Goal: Task Accomplishment & Management: Complete application form

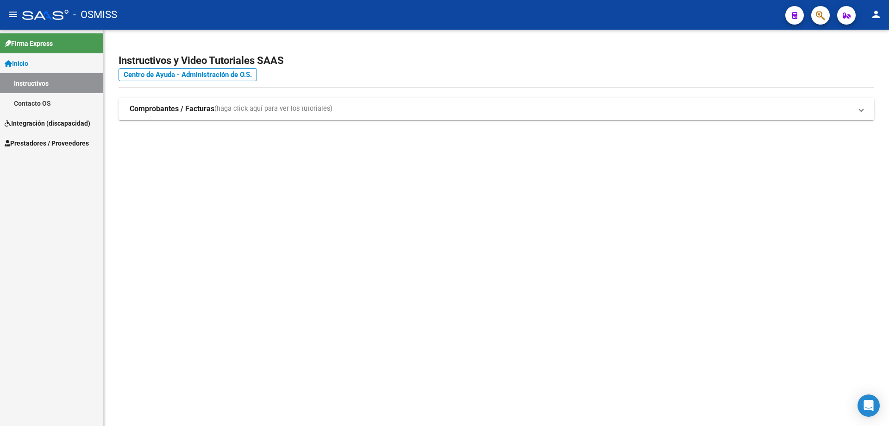
click at [26, 144] on span "Prestadores / Proveedores" at bounding box center [47, 143] width 84 height 10
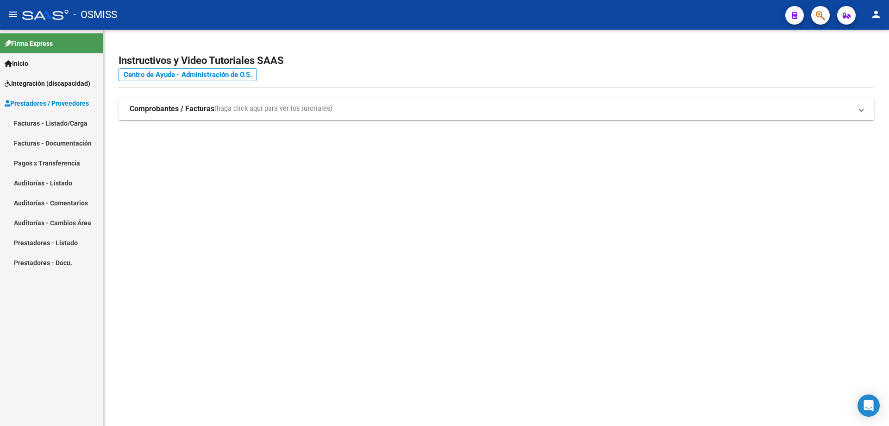
click at [42, 122] on link "Facturas - Listado/Carga" at bounding box center [51, 123] width 103 height 20
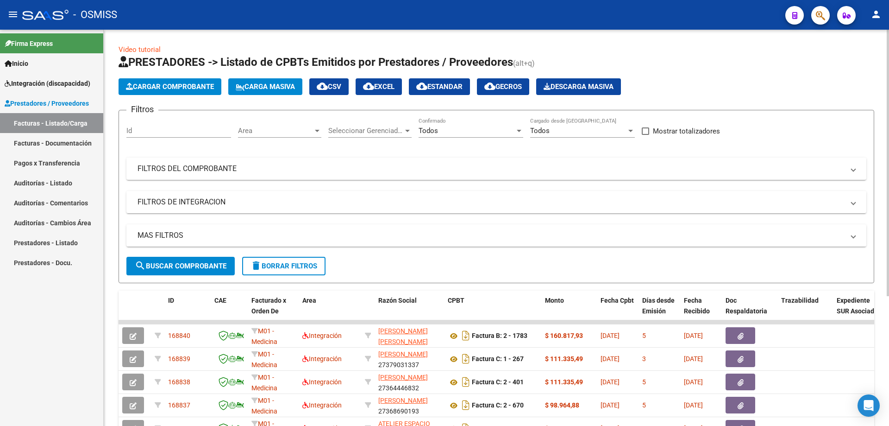
click at [464, 131] on div "Todos" at bounding box center [467, 130] width 96 height 8
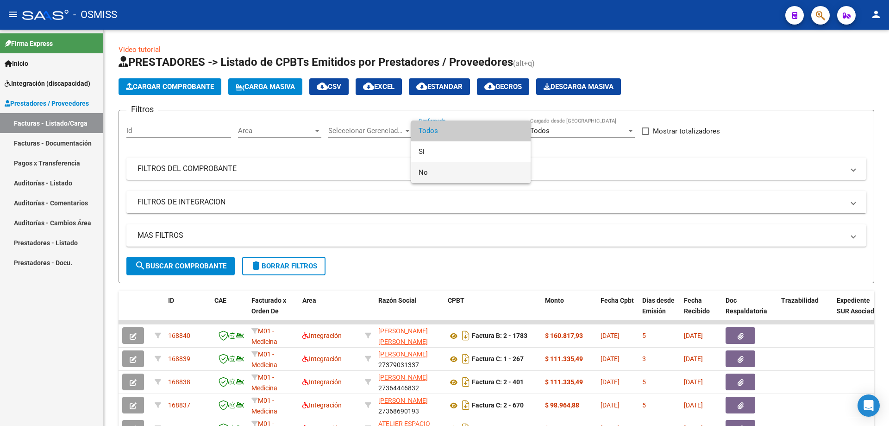
click at [449, 171] on span "No" at bounding box center [471, 172] width 105 height 21
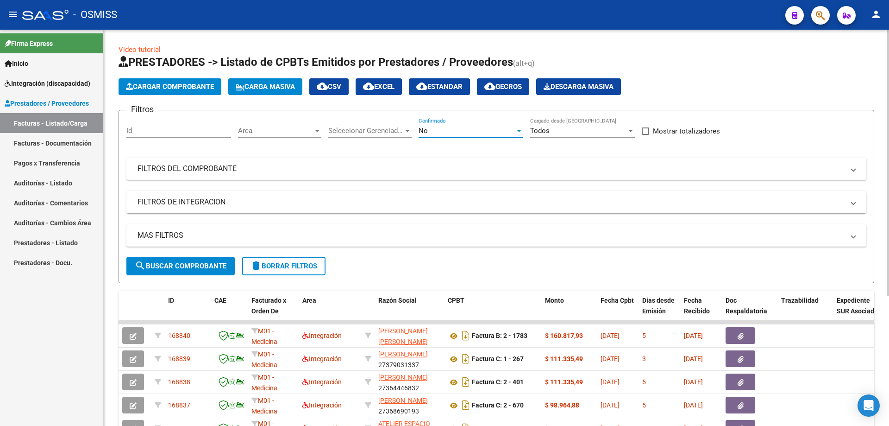
drag, startPoint x: 183, startPoint y: 202, endPoint x: 192, endPoint y: 236, distance: 35.6
click at [183, 202] on mat-panel-title "FILTROS DE INTEGRACION" at bounding box center [491, 202] width 707 height 10
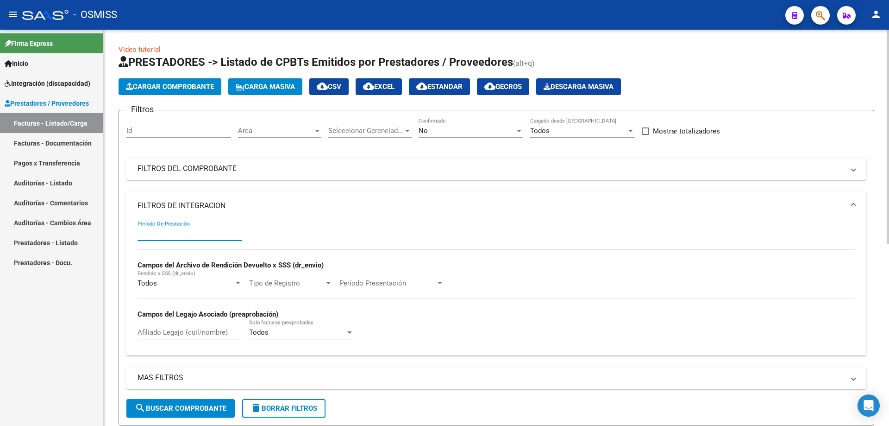
click at [187, 236] on input "Período De Prestación" at bounding box center [190, 233] width 105 height 8
type input "202508"
click at [190, 408] on span "search Buscar Comprobante" at bounding box center [181, 408] width 92 height 8
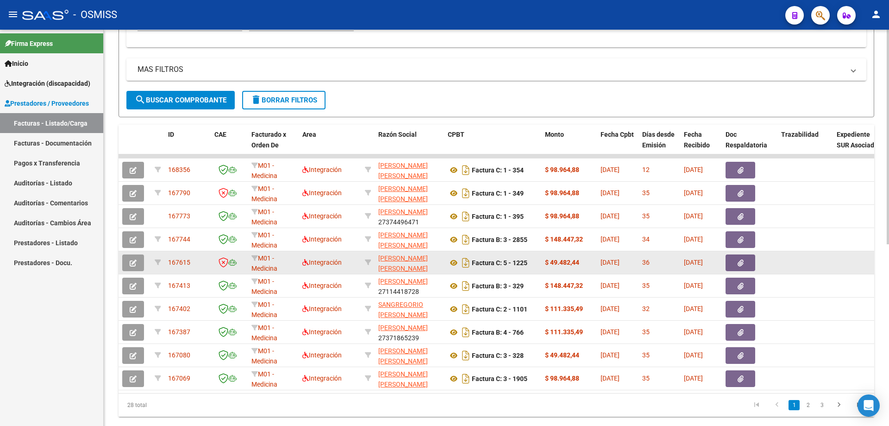
scroll to position [324, 0]
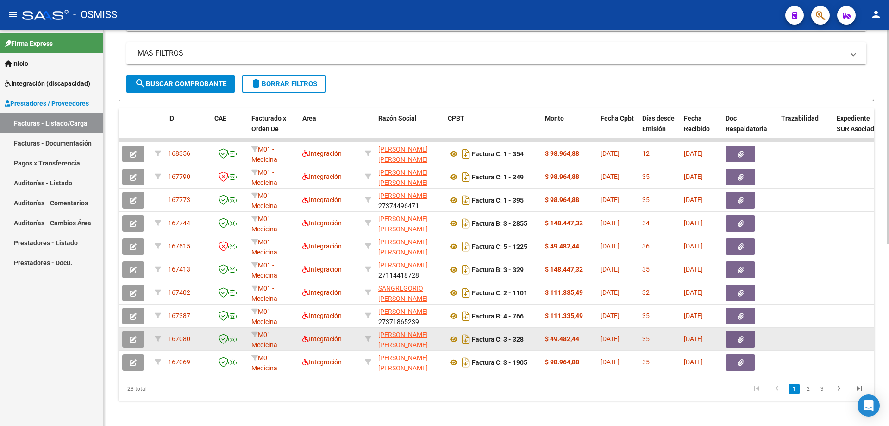
click at [129, 340] on button "button" at bounding box center [133, 339] width 22 height 17
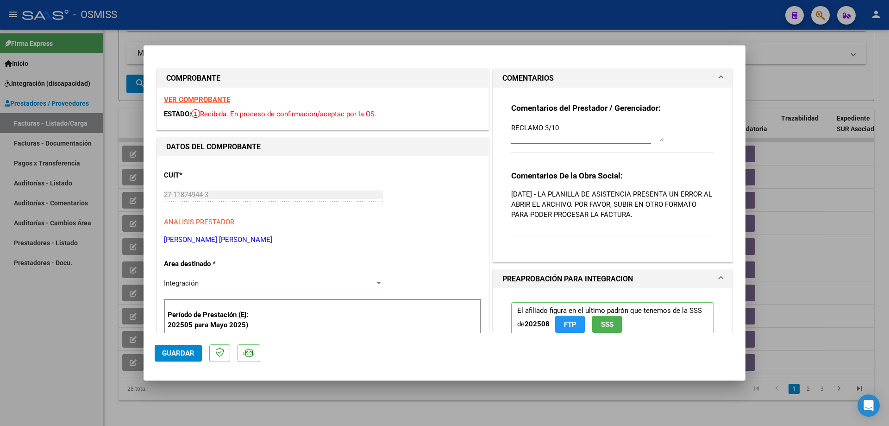
drag, startPoint x: 545, startPoint y: 128, endPoint x: 495, endPoint y: 122, distance: 50.3
click at [495, 122] on div "Comentarios del Prestador / Gerenciador: RECLAMO 3/10 Comentarios De la Obra So…" at bounding box center [612, 175] width 239 height 174
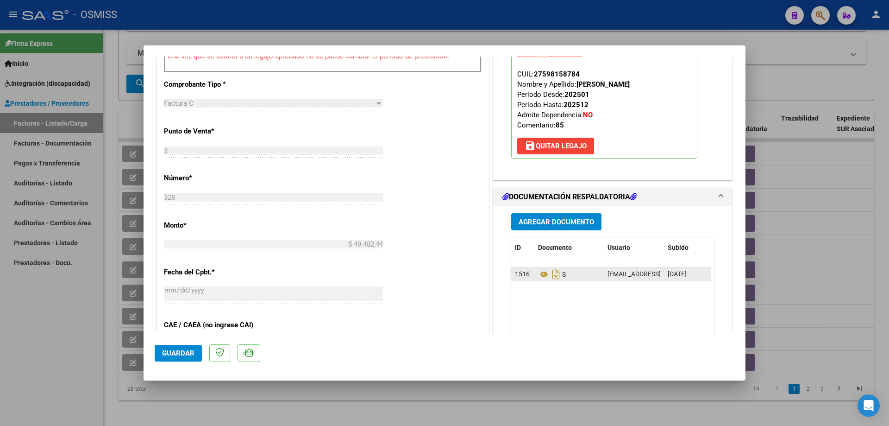
scroll to position [371, 0]
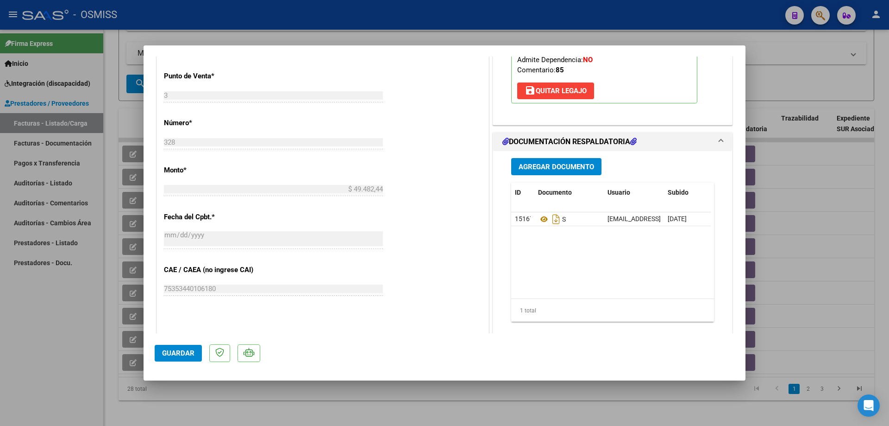
type textarea "adjunto 6/10"
click at [528, 168] on span "Agregar Documento" at bounding box center [557, 167] width 76 height 8
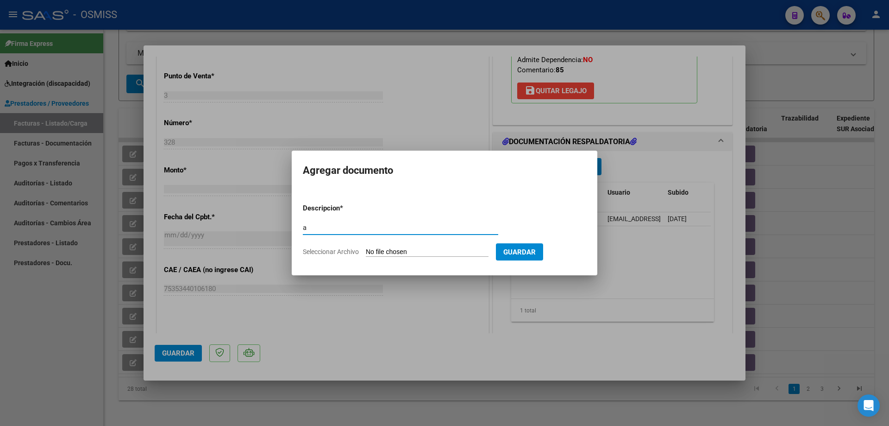
type input "a"
click at [435, 253] on input "Seleccionar Archivo" at bounding box center [427, 252] width 123 height 9
type input "C:\fakepath\Planilla Cordoba Santa [PERSON_NAME][DATE] y consentimiento.pdf"
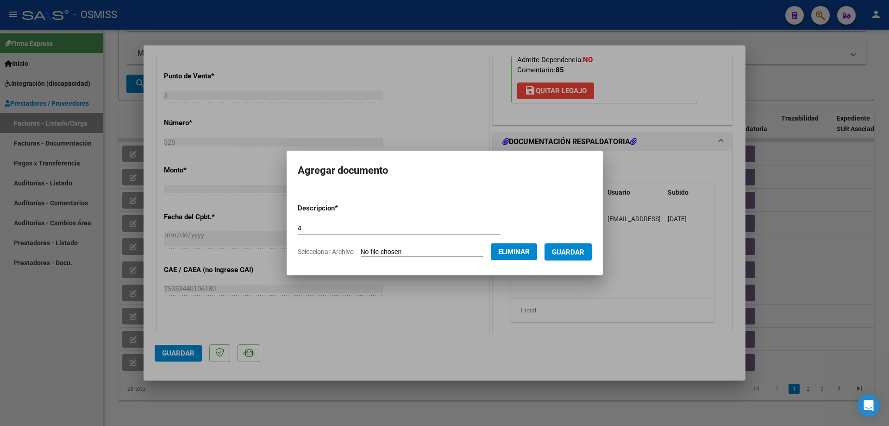
click at [575, 257] on button "Guardar" at bounding box center [568, 251] width 47 height 17
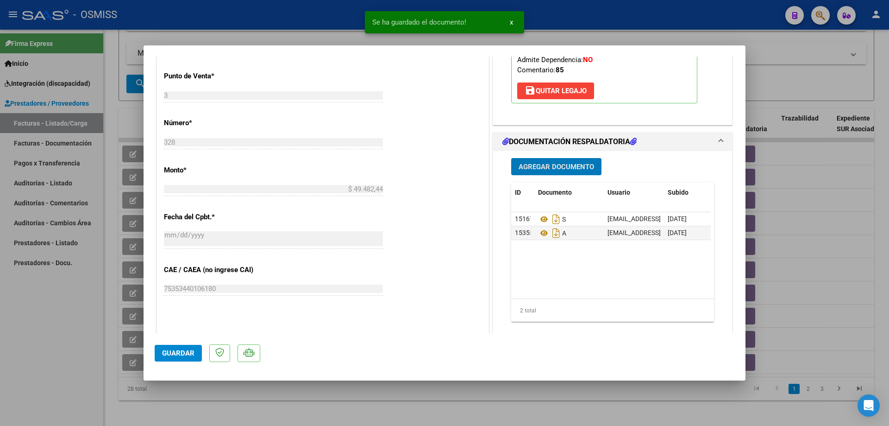
click at [184, 352] on span "Guardar" at bounding box center [178, 353] width 32 height 8
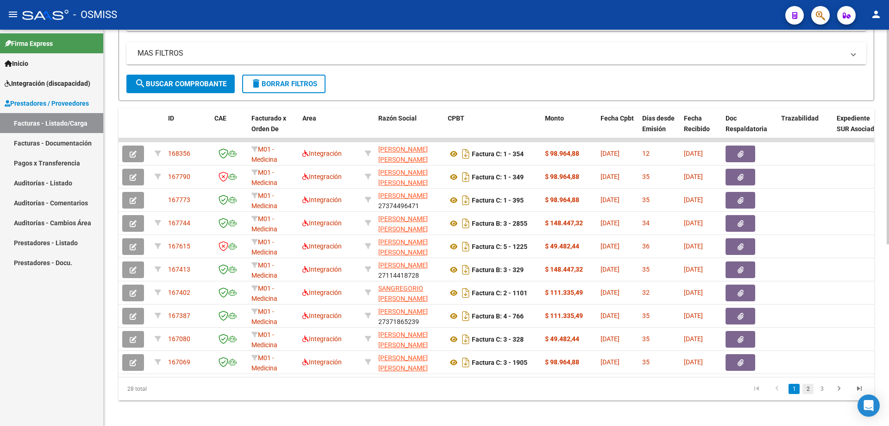
click at [807, 393] on link "2" at bounding box center [808, 389] width 11 height 10
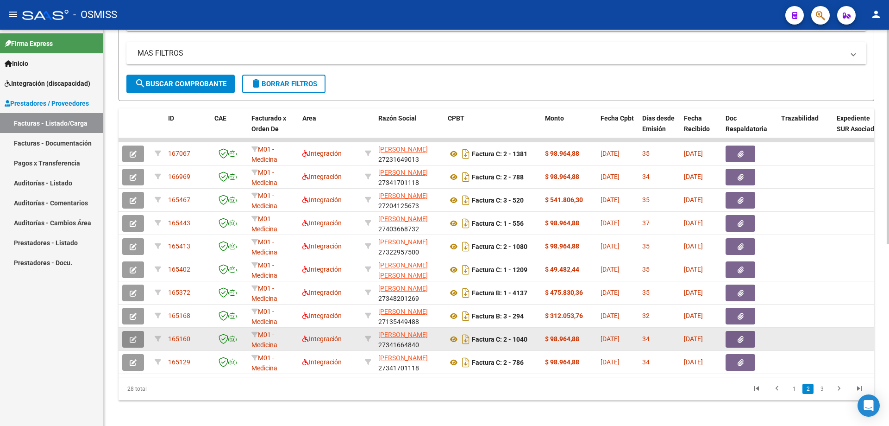
click at [127, 337] on button "button" at bounding box center [133, 339] width 22 height 17
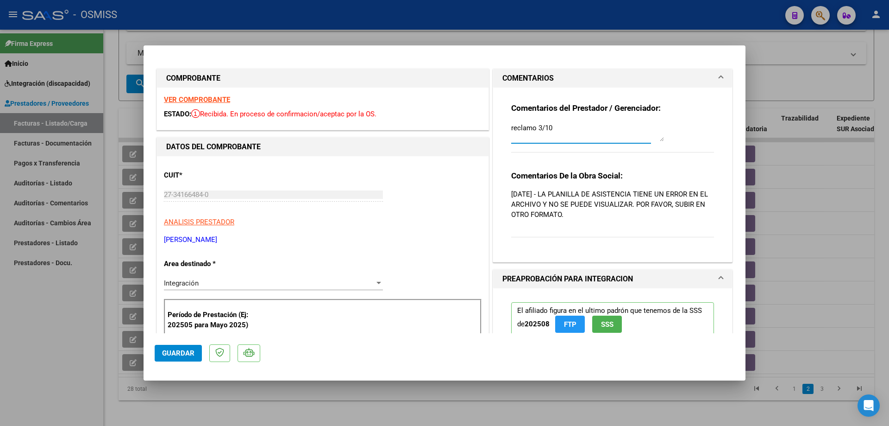
drag, startPoint x: 539, startPoint y: 128, endPoint x: 490, endPoint y: 127, distance: 49.1
click at [493, 127] on div "Comentarios del Prestador / Gerenciador: reclamo 3/10 Comentarios De la Obra So…" at bounding box center [612, 175] width 239 height 174
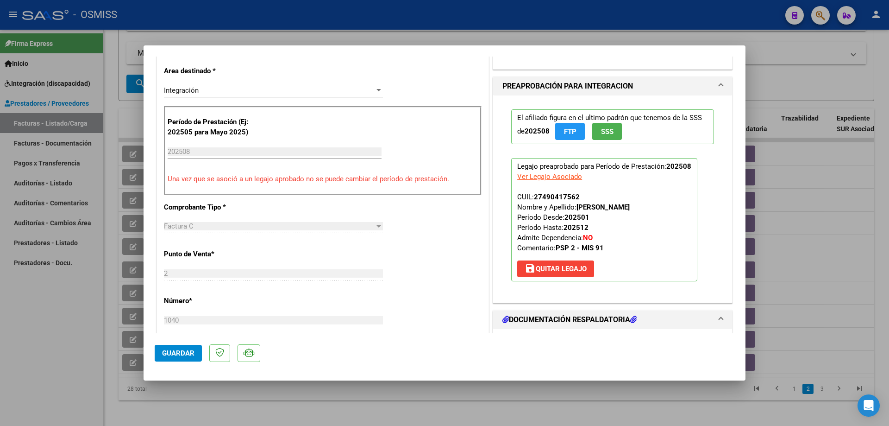
scroll to position [232, 0]
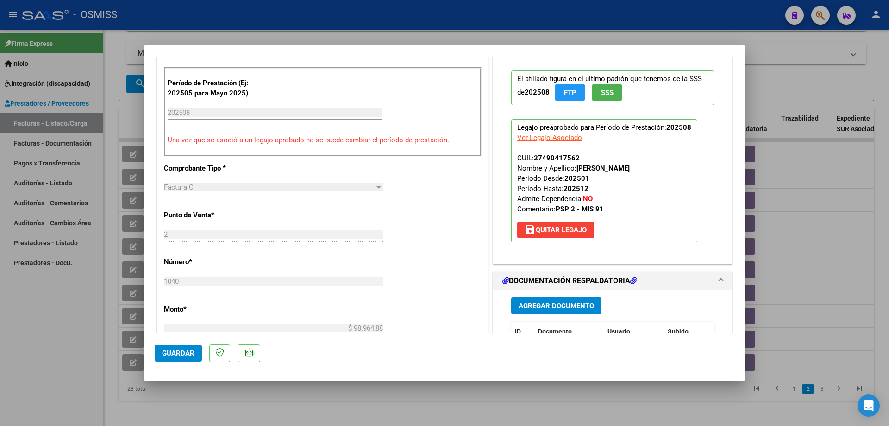
type textarea "adjunto 6/10"
click at [537, 300] on button "Agregar Documento" at bounding box center [556, 305] width 90 height 17
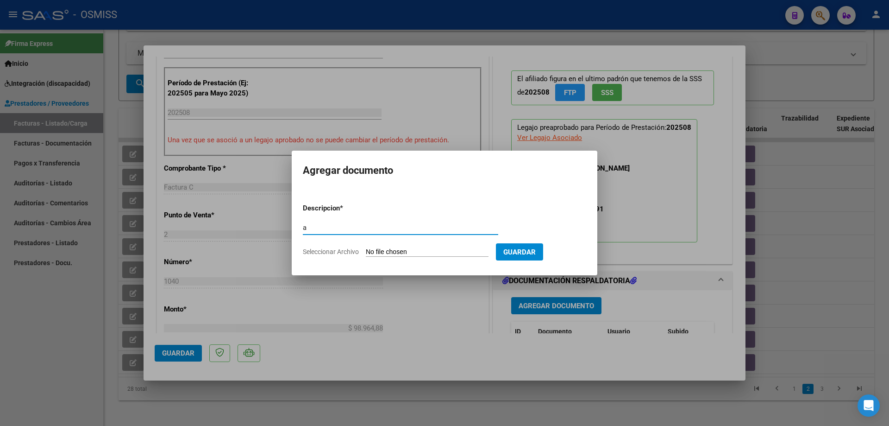
type input "a"
click at [414, 251] on input "Seleccionar Archivo" at bounding box center [427, 252] width 123 height 9
type input "C:\fakepath\[PERSON_NAME] RECTIFICO ASISTENCIA [DATE].pdf"
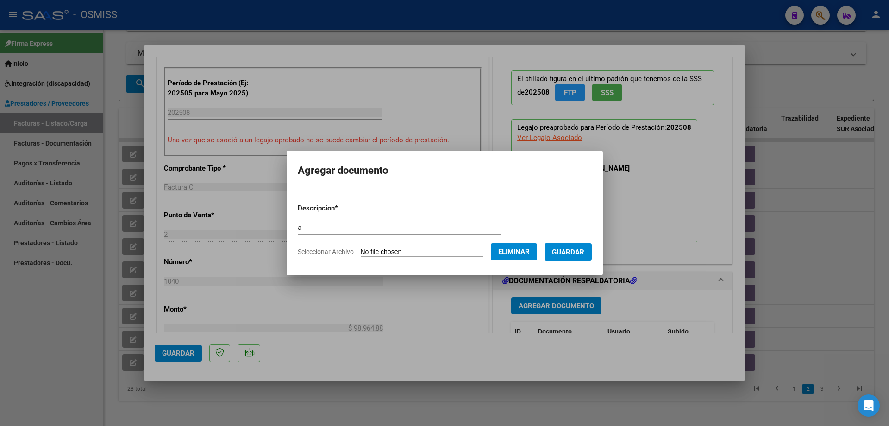
click at [574, 253] on span "Guardar" at bounding box center [568, 252] width 32 height 8
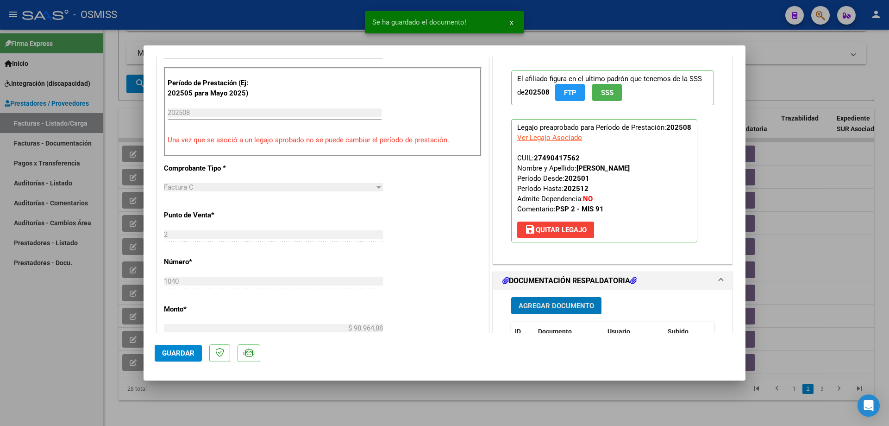
click at [181, 351] on span "Guardar" at bounding box center [178, 353] width 32 height 8
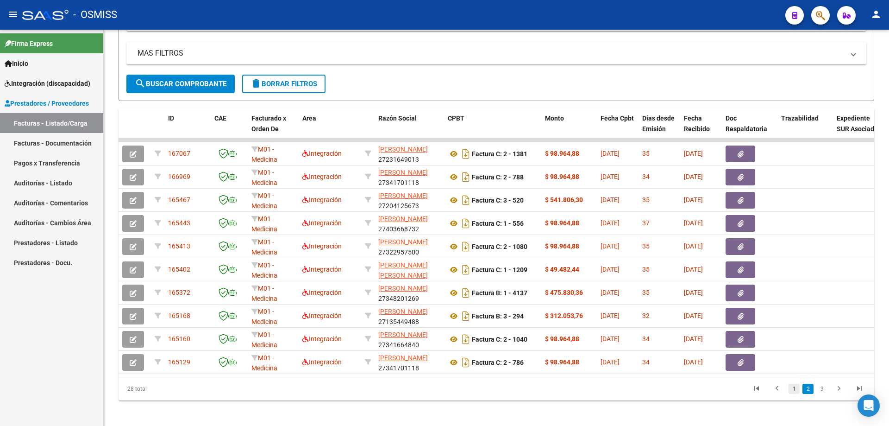
click at [794, 394] on link "1" at bounding box center [794, 389] width 11 height 10
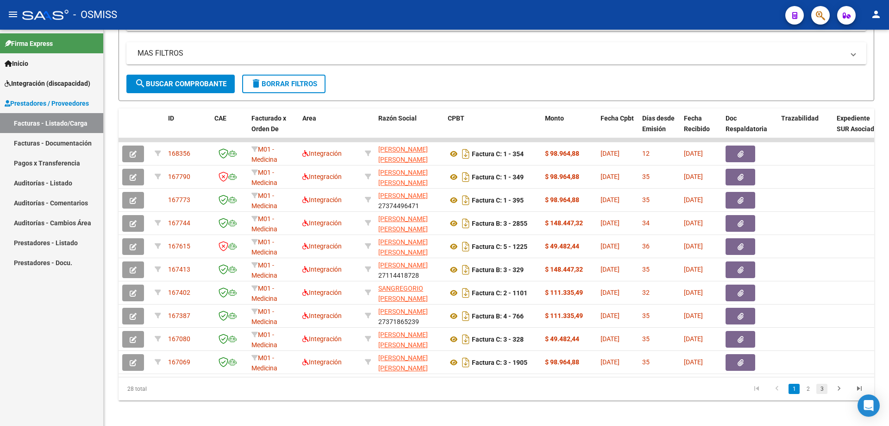
click at [821, 394] on link "3" at bounding box center [822, 389] width 11 height 10
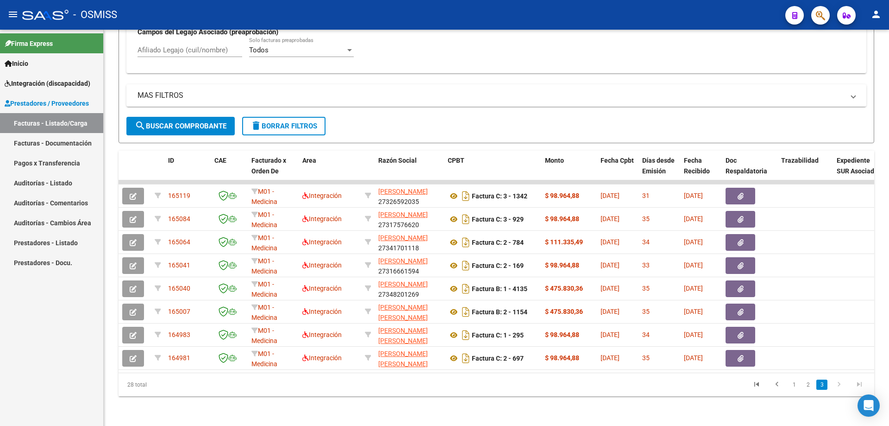
scroll to position [289, 0]
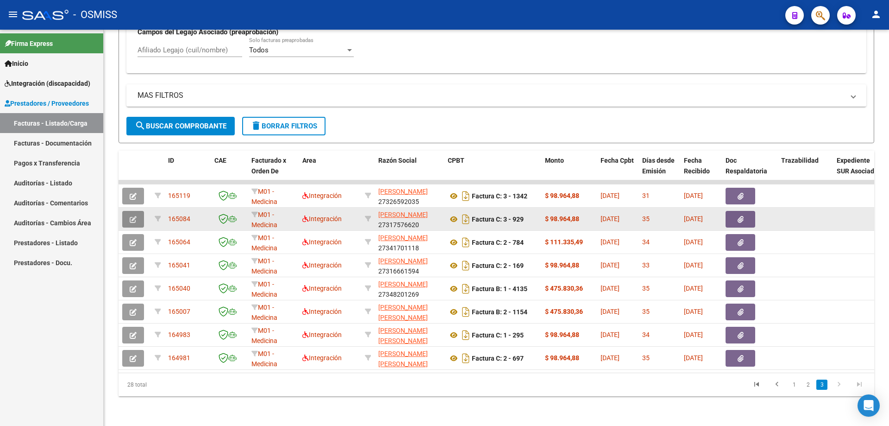
click at [136, 216] on icon "button" at bounding box center [133, 219] width 7 height 7
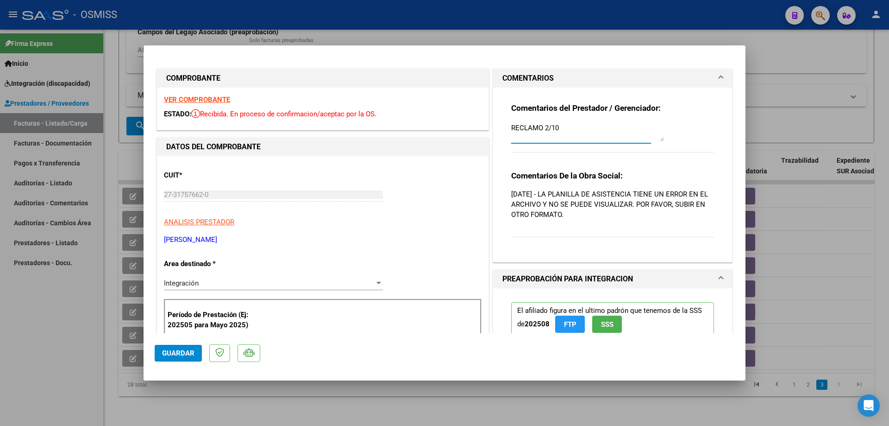
drag, startPoint x: 546, startPoint y: 125, endPoint x: 490, endPoint y: 121, distance: 56.1
click at [493, 121] on div "Comentarios del Prestador / Gerenciador: RECLAMO 2/10 Comentarios De la Obra So…" at bounding box center [612, 175] width 239 height 174
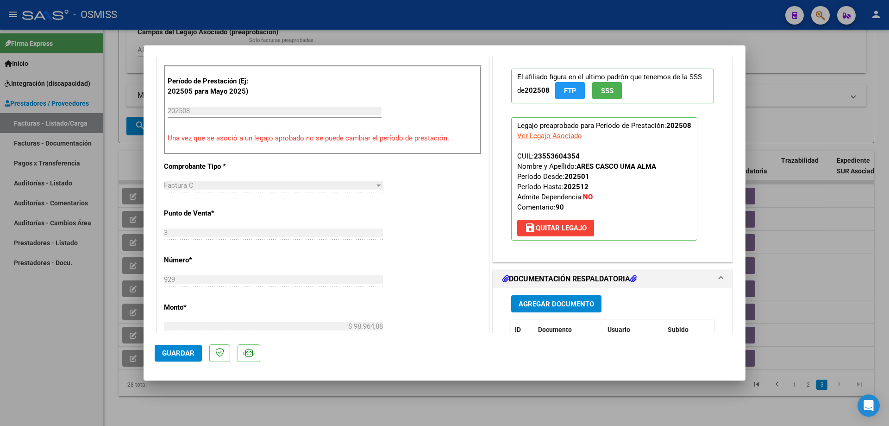
scroll to position [278, 0]
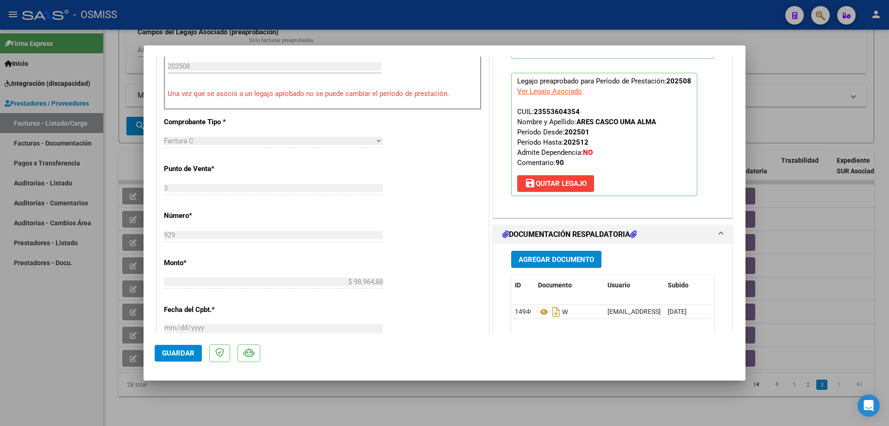
type textarea "adjunto 6/10"
click at [527, 255] on span "Agregar Documento" at bounding box center [557, 259] width 76 height 8
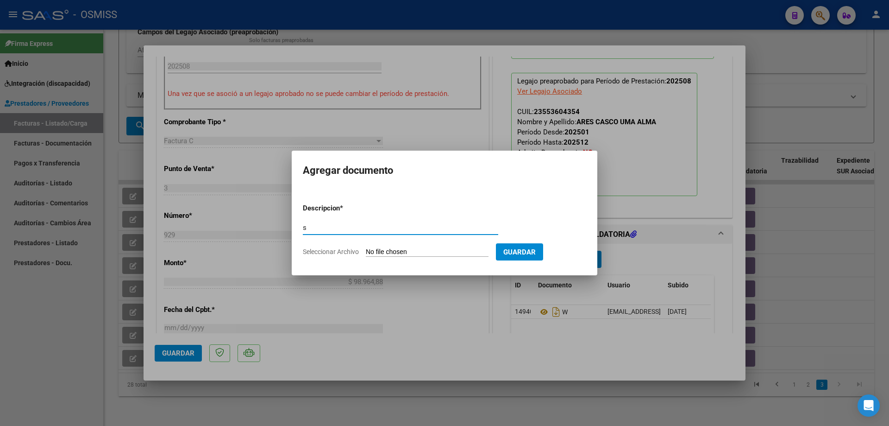
type input "s"
click at [429, 253] on input "Seleccionar Archivo" at bounding box center [427, 252] width 123 height 9
type input "C:\fakepath\ARES CASCO UMA, PLANILLA DE ASISTENCIA, .pdf"
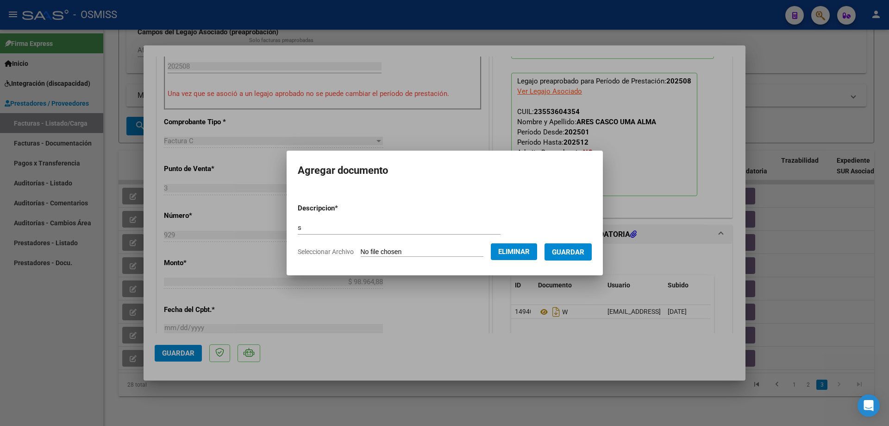
drag, startPoint x: 566, startPoint y: 252, endPoint x: 482, endPoint y: 274, distance: 86.7
click at [565, 252] on span "Guardar" at bounding box center [568, 252] width 32 height 8
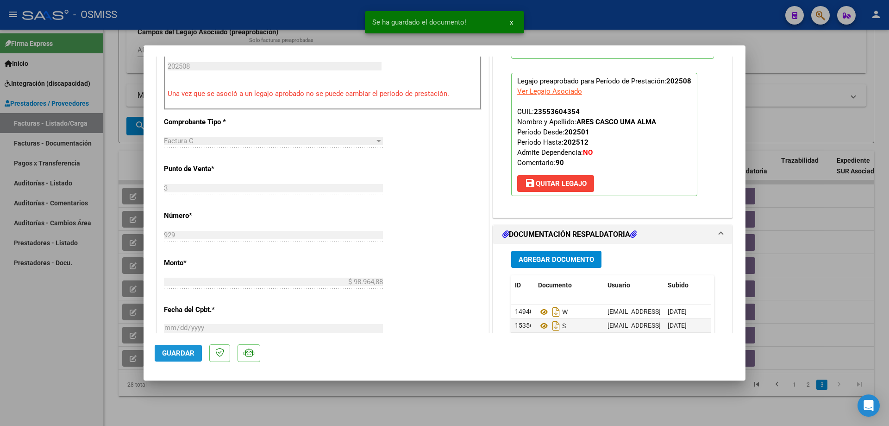
click at [175, 351] on span "Guardar" at bounding box center [178, 353] width 32 height 8
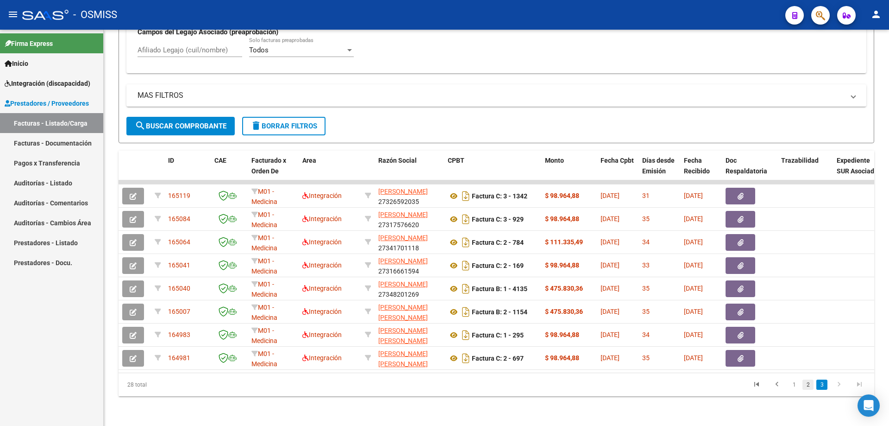
click at [809, 389] on link "2" at bounding box center [808, 384] width 11 height 10
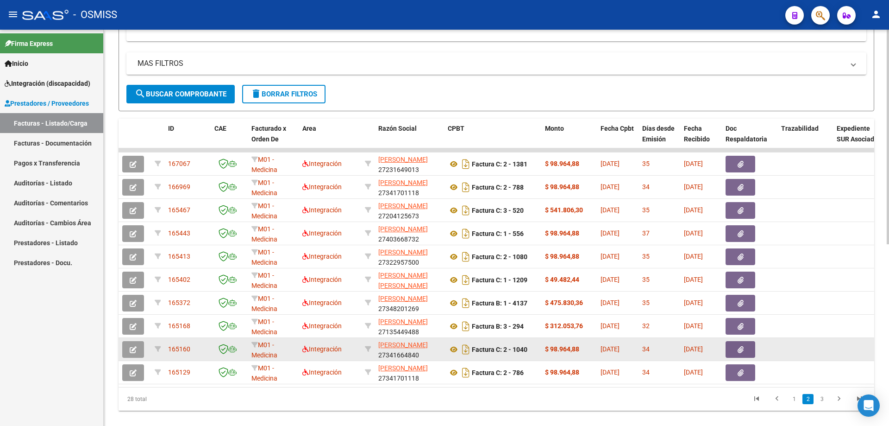
scroll to position [335, 0]
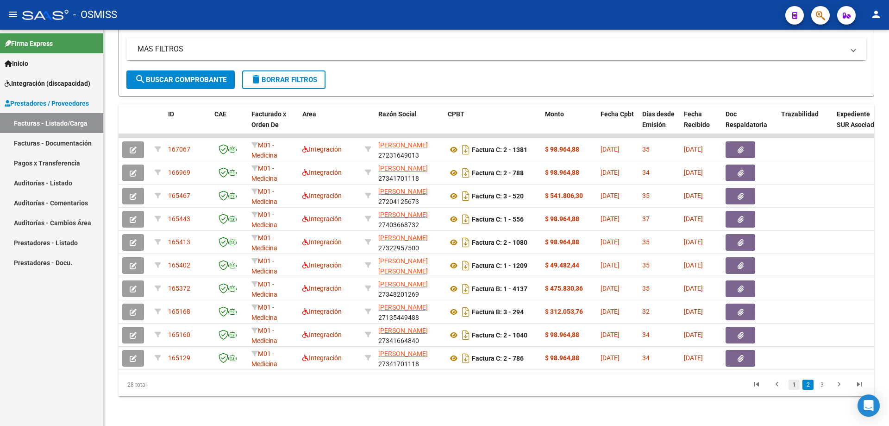
click at [793, 383] on link "1" at bounding box center [794, 384] width 11 height 10
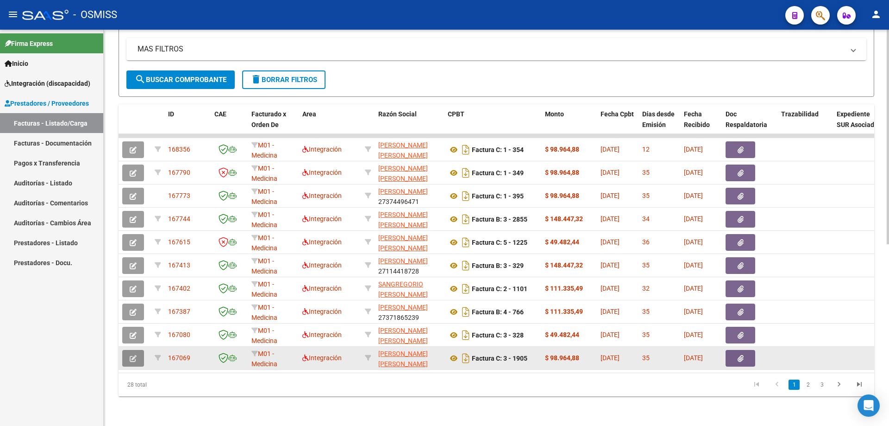
click at [126, 355] on button "button" at bounding box center [133, 358] width 22 height 17
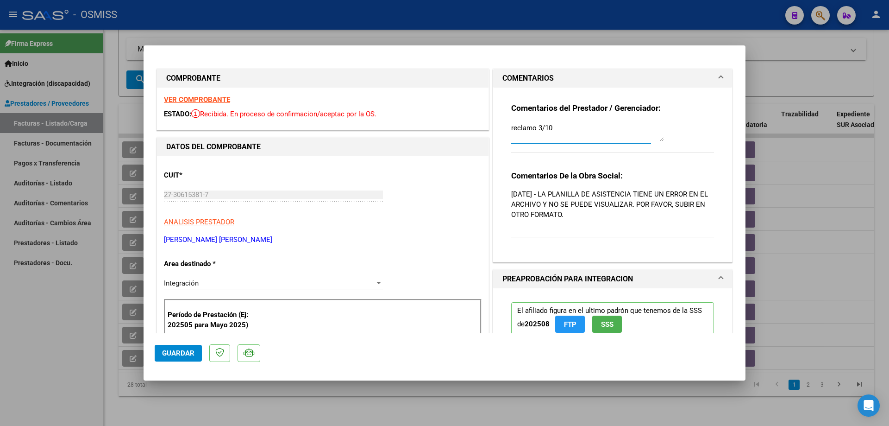
drag, startPoint x: 540, startPoint y: 125, endPoint x: 494, endPoint y: 125, distance: 45.9
click at [494, 125] on div "Comentarios del Prestador / Gerenciador: reclamo 3/10 Comentarios De la Obra So…" at bounding box center [612, 175] width 239 height 174
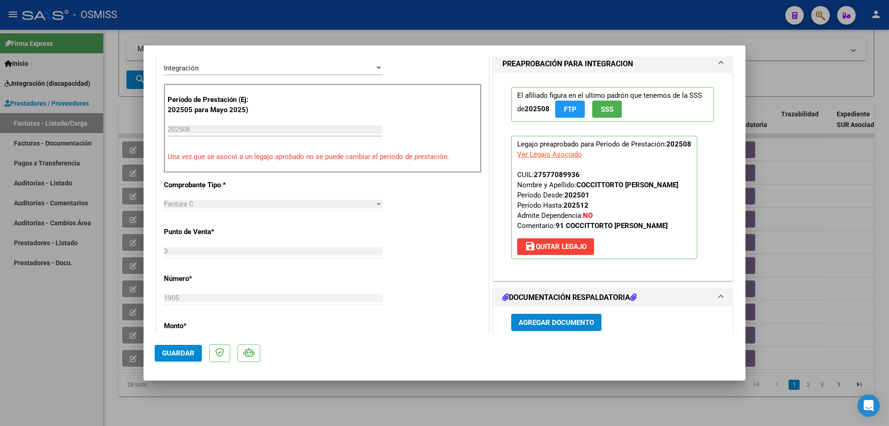
scroll to position [232, 0]
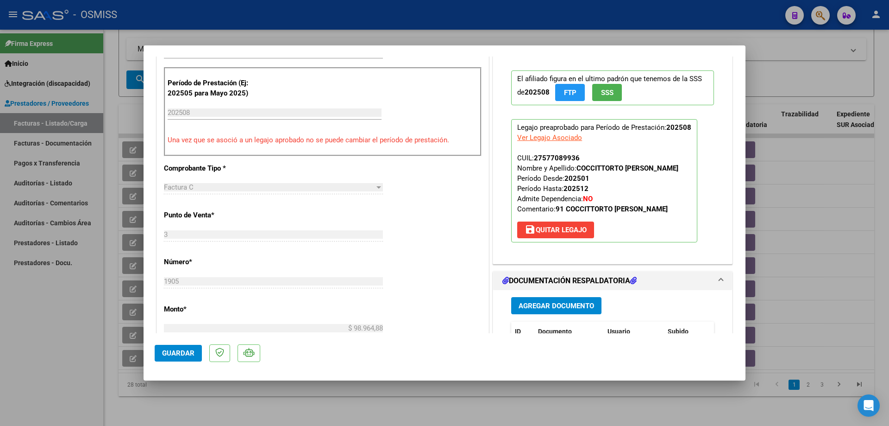
type textarea "adjunto 6/10"
click at [538, 307] on span "Agregar Documento" at bounding box center [557, 306] width 76 height 8
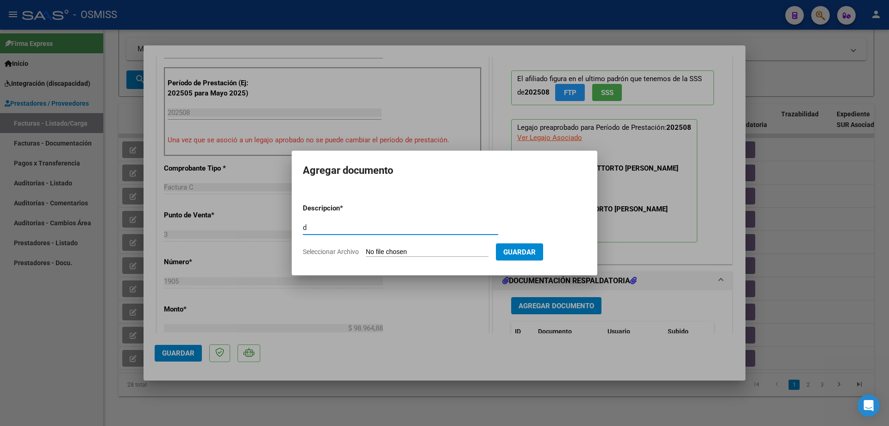
type input "d"
click at [426, 248] on input "Seleccionar Archivo" at bounding box center [427, 252] width 123 height 9
type input "C:\fakepath\Planilla Coccittorto [PERSON_NAME][DATE] y consentimiento.pdf"
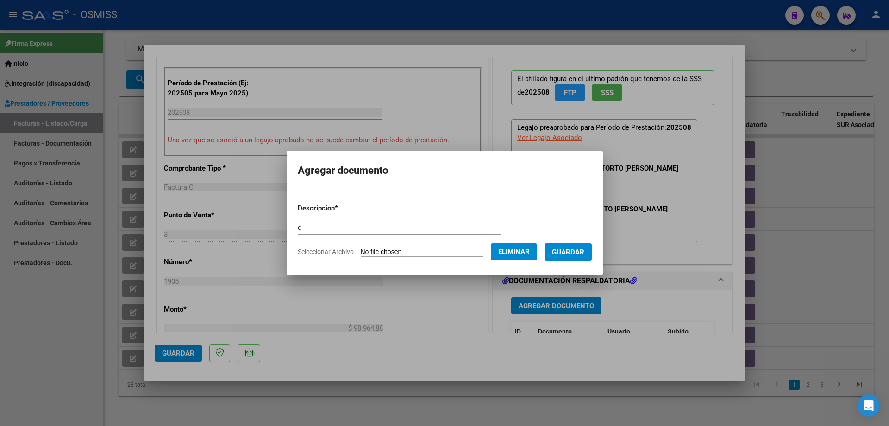
click at [576, 255] on span "Guardar" at bounding box center [568, 252] width 32 height 8
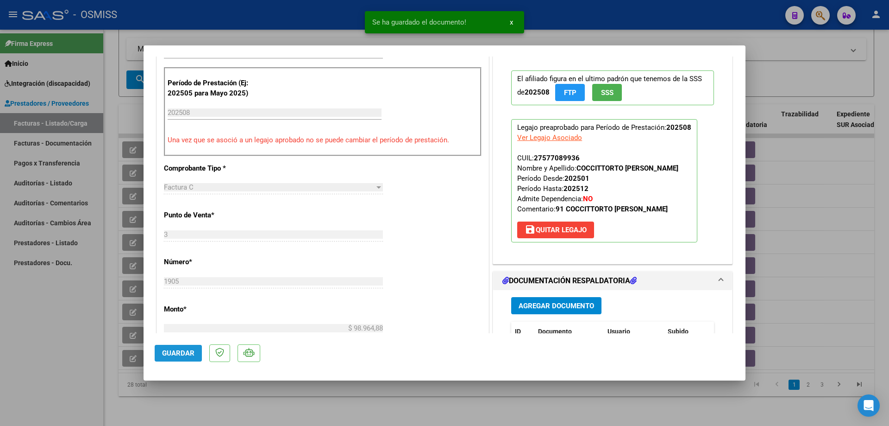
click at [181, 353] on span "Guardar" at bounding box center [178, 353] width 32 height 8
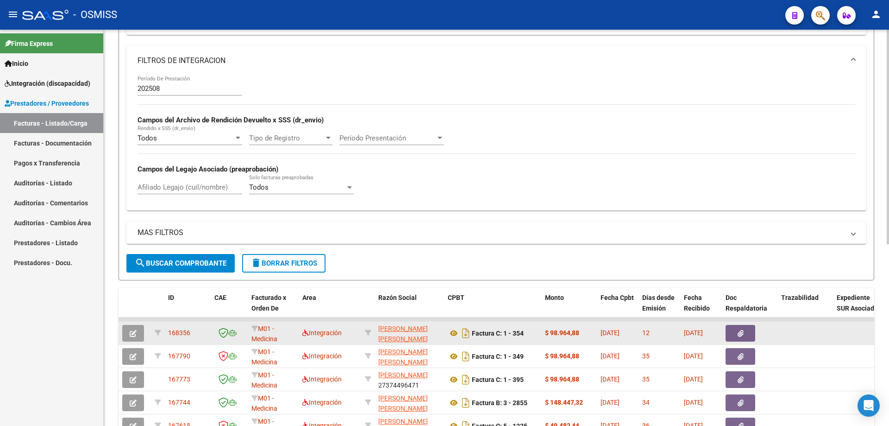
scroll to position [104, 0]
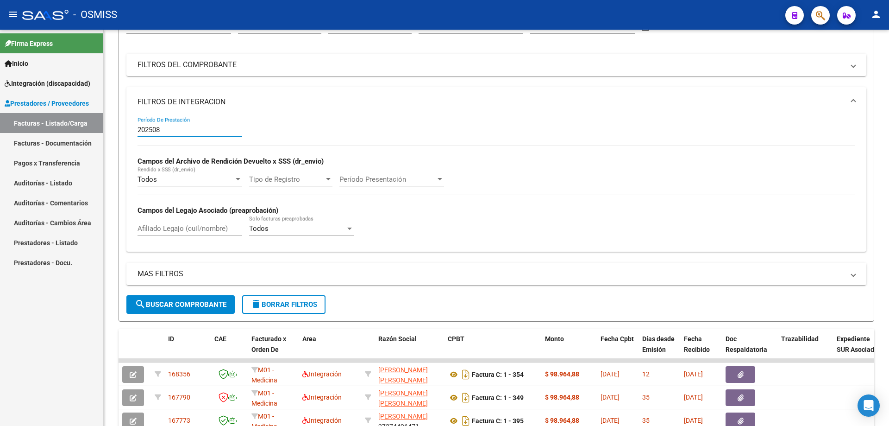
drag, startPoint x: 191, startPoint y: 130, endPoint x: 88, endPoint y: 126, distance: 102.9
click at [89, 127] on mat-sidenav-container "Firma Express Inicio Instructivos Contacto OS Integración (discapacidad) Legajo…" at bounding box center [444, 228] width 889 height 396
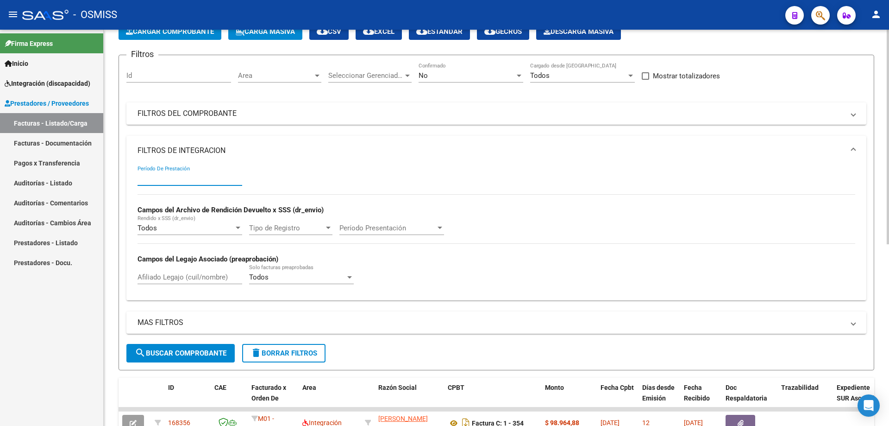
scroll to position [11, 0]
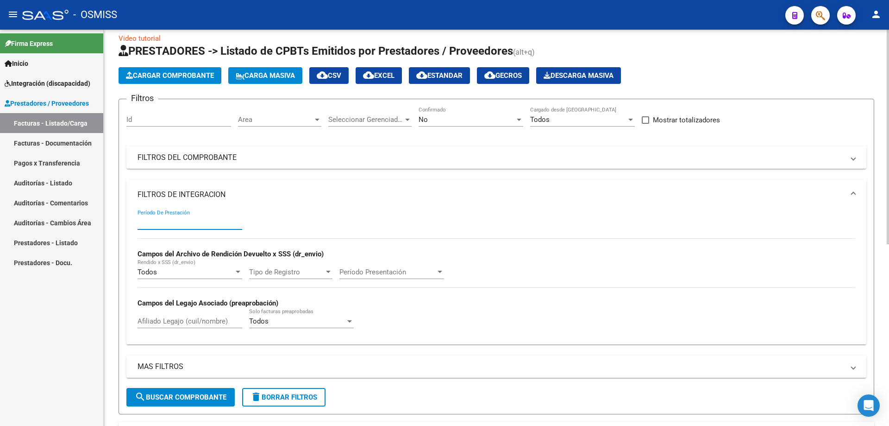
drag, startPoint x: 347, startPoint y: 159, endPoint x: 415, endPoint y: 197, distance: 77.8
click at [346, 159] on mat-panel-title "FILTROS DEL COMPROBANTE" at bounding box center [491, 157] width 707 height 10
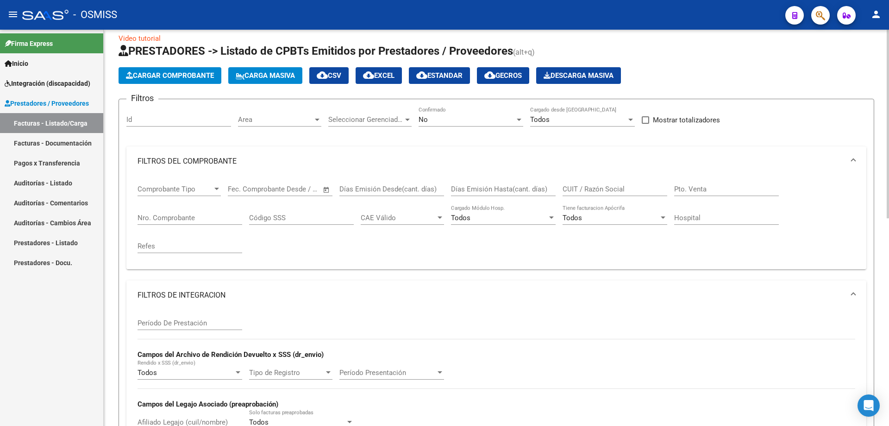
click at [593, 188] on input "CUIT / Razón Social" at bounding box center [615, 189] width 105 height 8
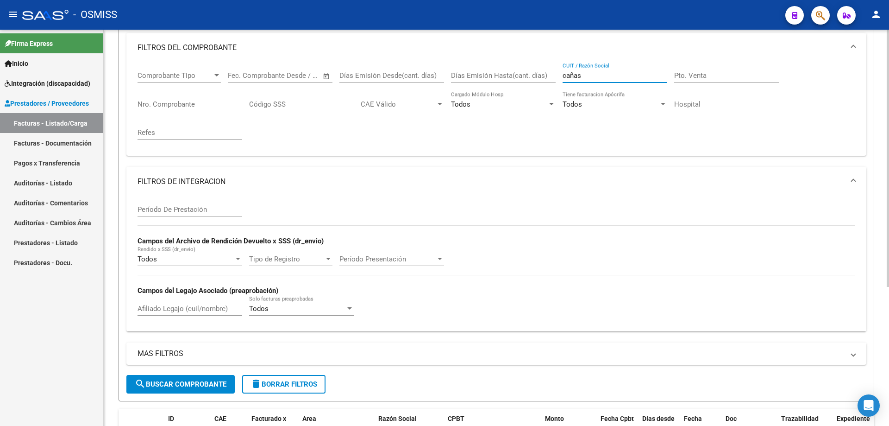
scroll to position [121, 0]
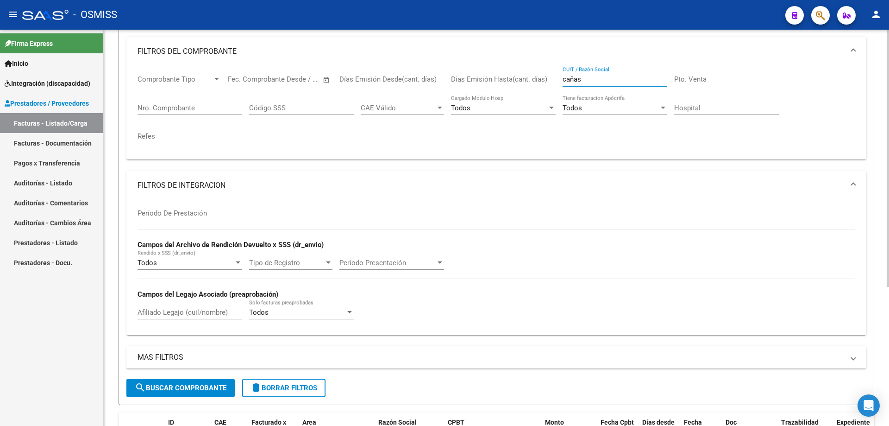
type input "cañas"
click at [171, 392] on button "search Buscar Comprobante" at bounding box center [180, 387] width 108 height 19
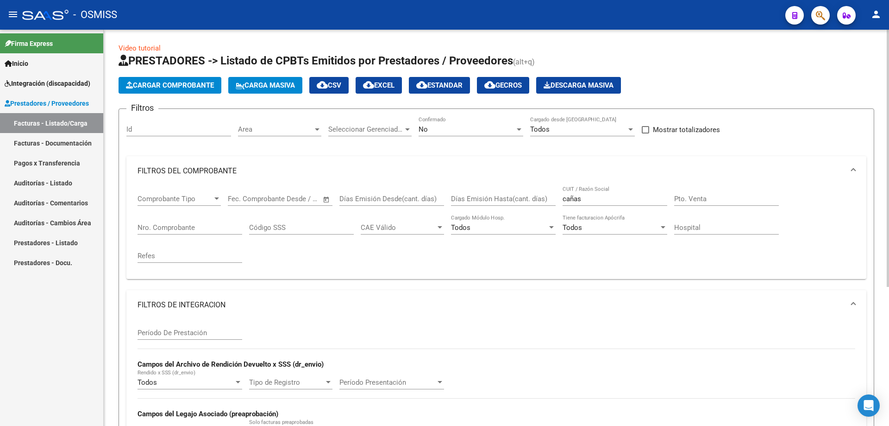
scroll to position [0, 0]
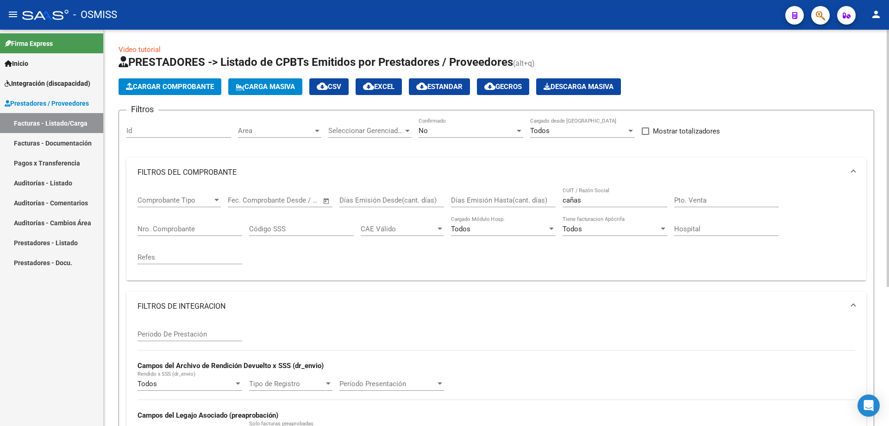
click at [448, 132] on div "No" at bounding box center [467, 130] width 96 height 8
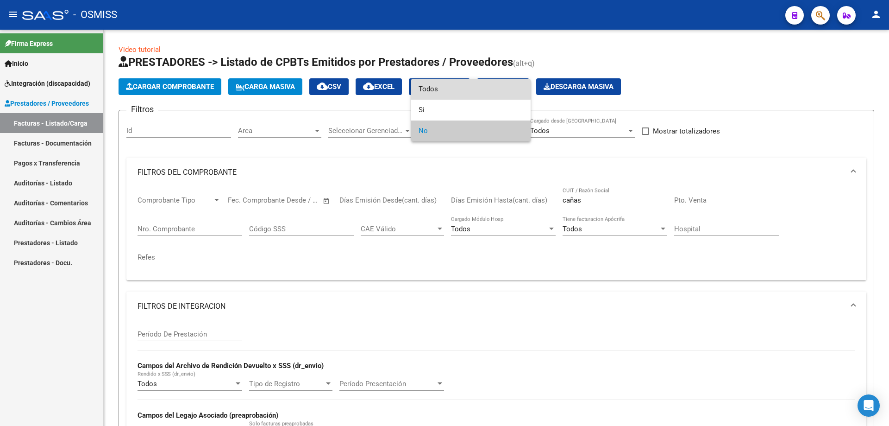
click at [438, 89] on span "Todos" at bounding box center [471, 89] width 105 height 21
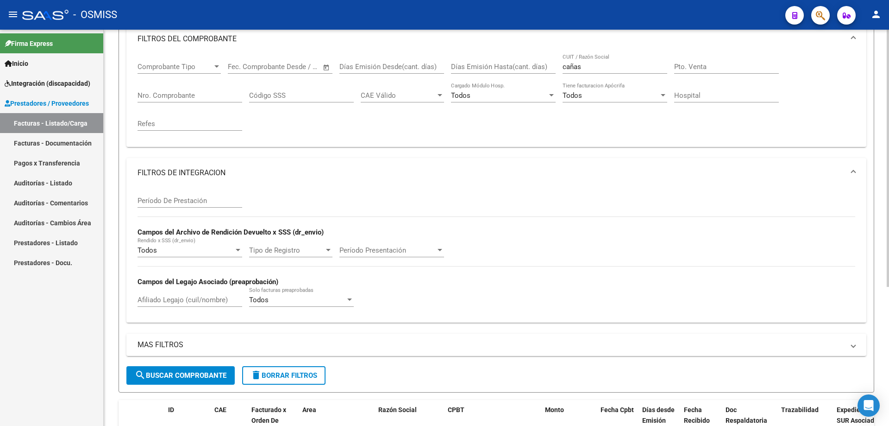
scroll to position [139, 0]
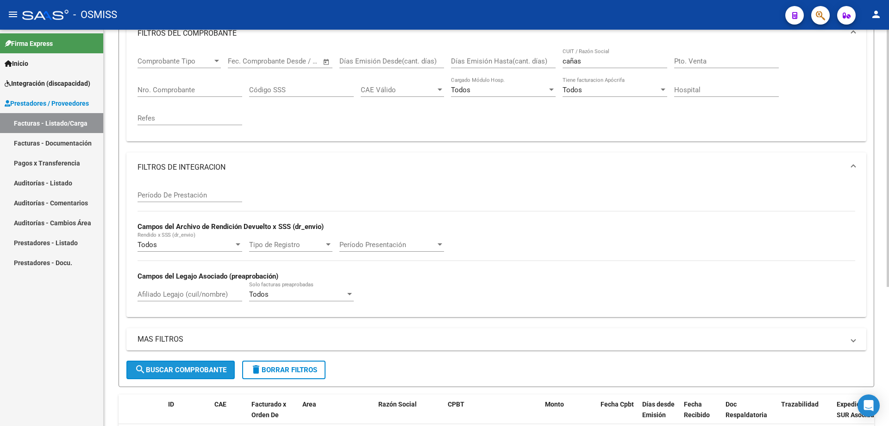
click at [171, 373] on span "search Buscar Comprobante" at bounding box center [181, 370] width 92 height 8
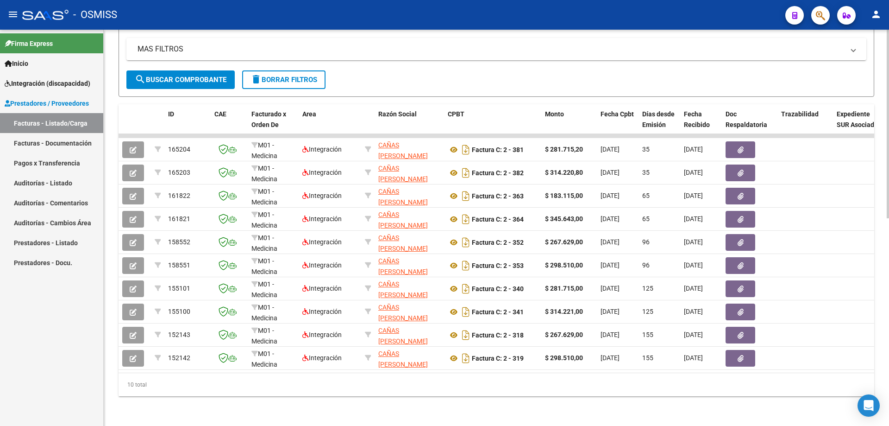
scroll to position [436, 0]
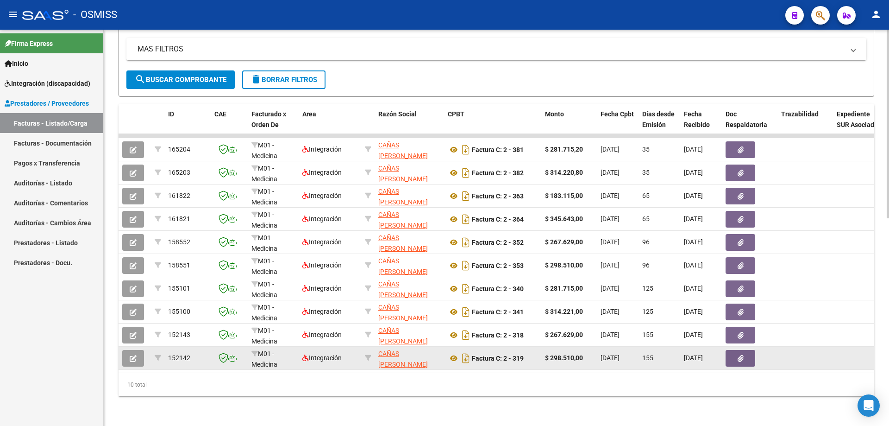
click at [129, 353] on button "button" at bounding box center [133, 358] width 22 height 17
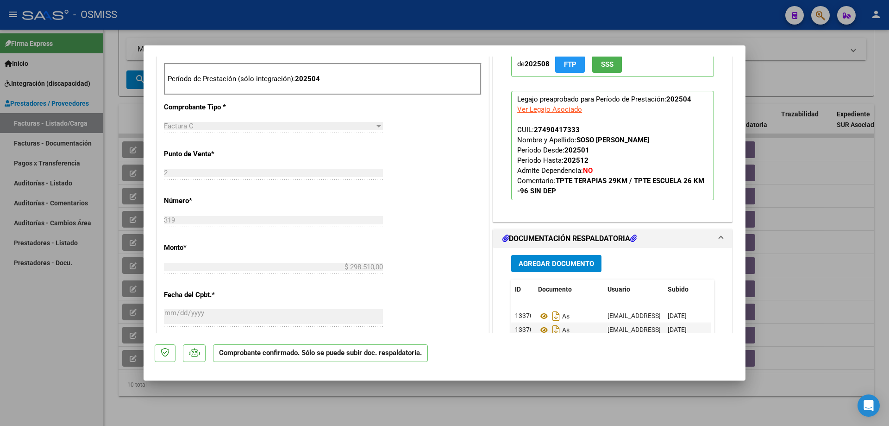
scroll to position [463, 0]
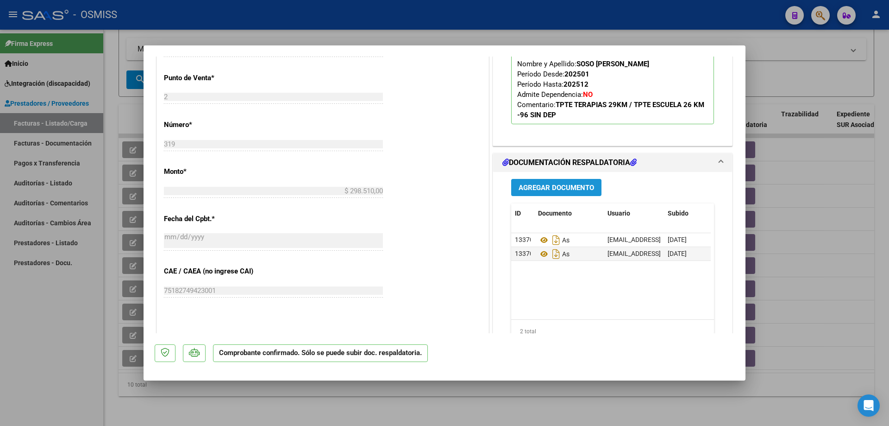
click at [563, 193] on button "Agregar Documento" at bounding box center [556, 187] width 90 height 17
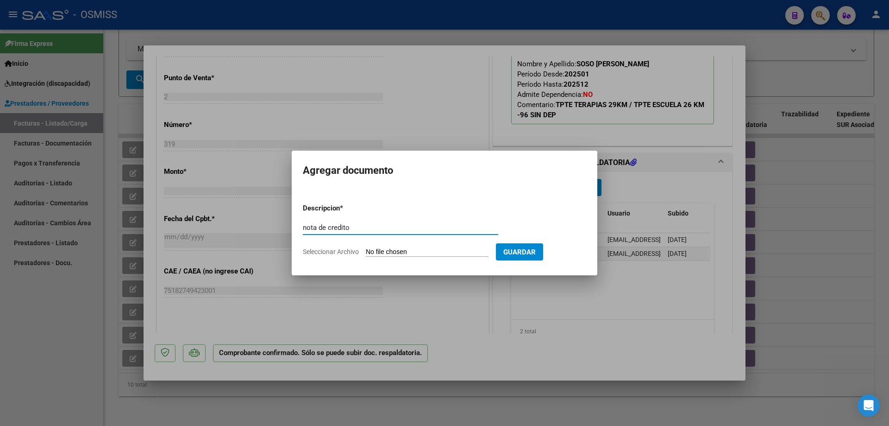
type input "nota de credito"
click at [424, 248] on input "Seleccionar Archivo" at bounding box center [427, 252] width 123 height 9
click at [434, 250] on input "Seleccionar Archivo" at bounding box center [427, 252] width 123 height 9
type input "C:\fakepath\20101872352_013_00002_00000092.pdf"
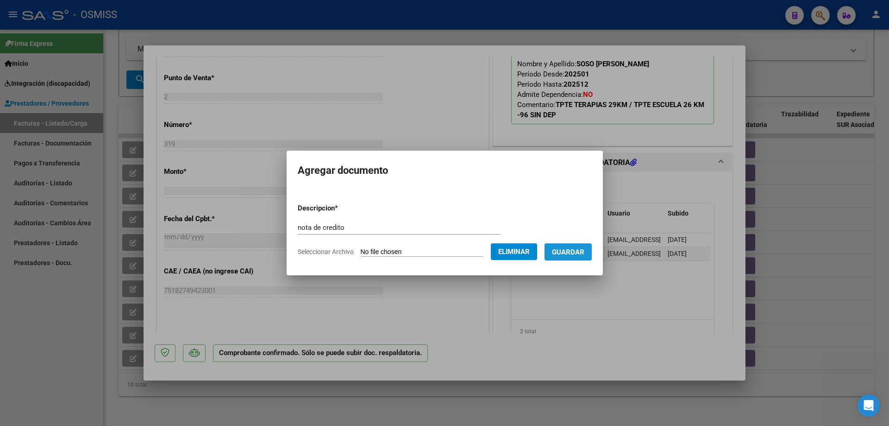
click at [577, 255] on span "Guardar" at bounding box center [568, 252] width 32 height 8
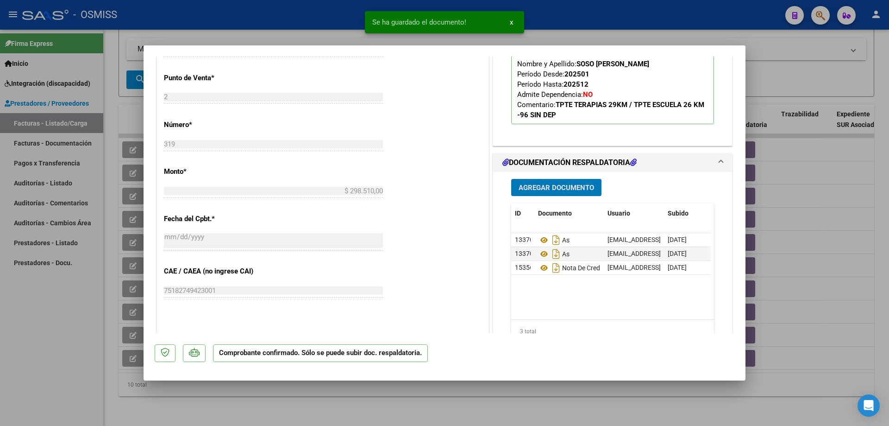
type input "$ 0,00"
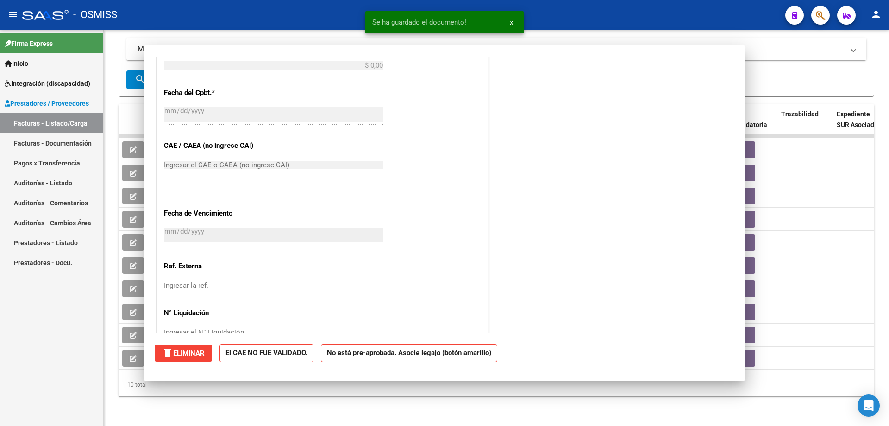
scroll to position [338, 0]
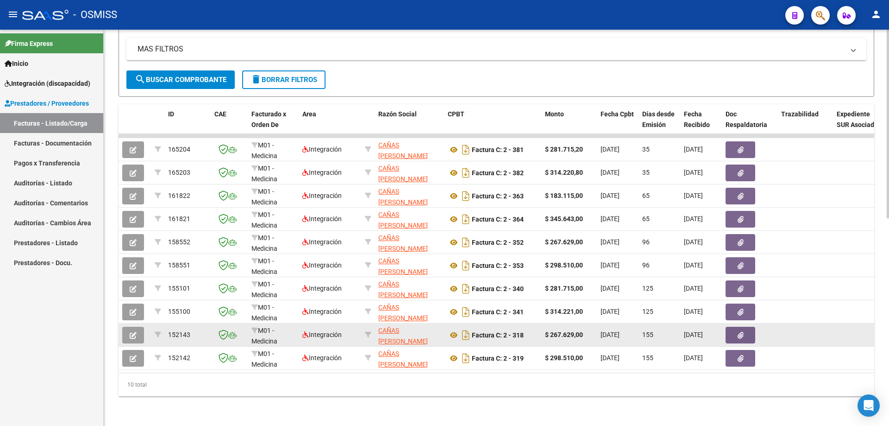
click at [131, 332] on icon "button" at bounding box center [133, 335] width 7 height 7
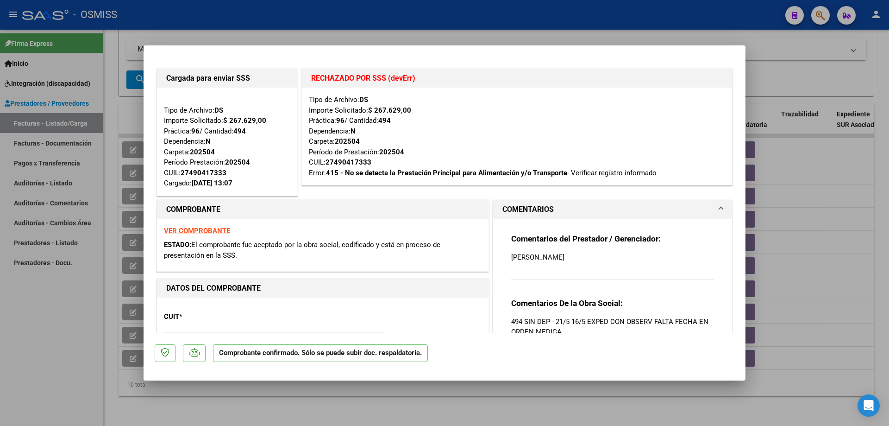
scroll to position [371, 0]
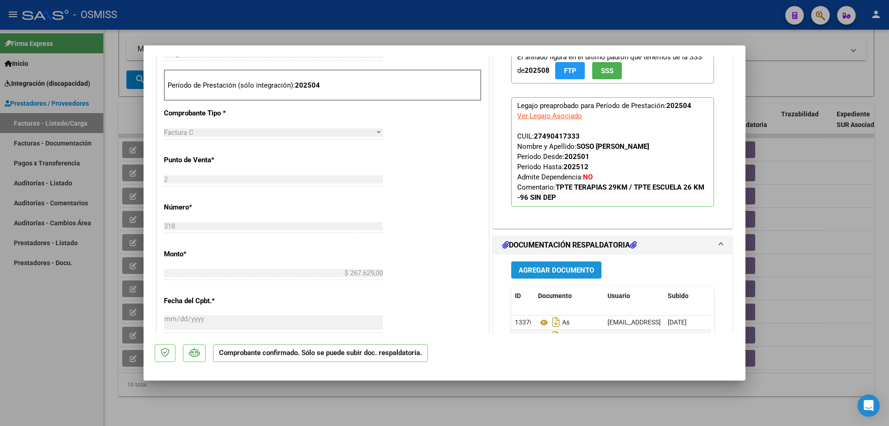
click at [546, 274] on button "Agregar Documento" at bounding box center [556, 269] width 90 height 17
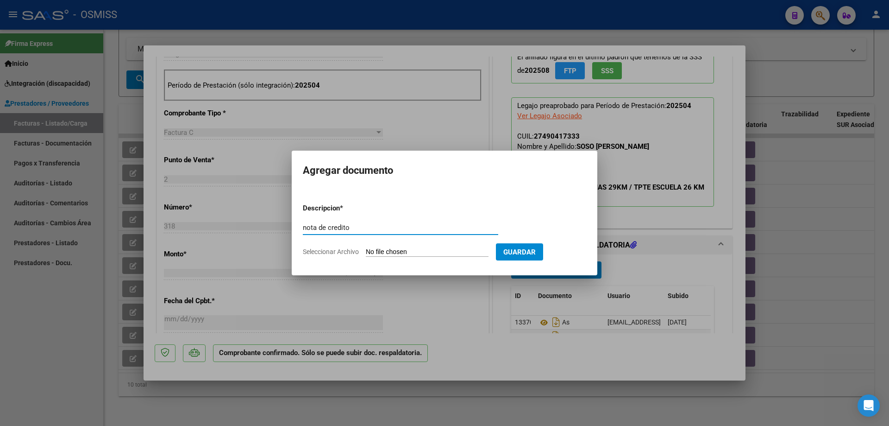
type input "nota de credito"
click at [436, 253] on input "Seleccionar Archivo" at bounding box center [427, 252] width 123 height 9
type input "C:\fakepath\20101872352_013_00002_00000093.pdf"
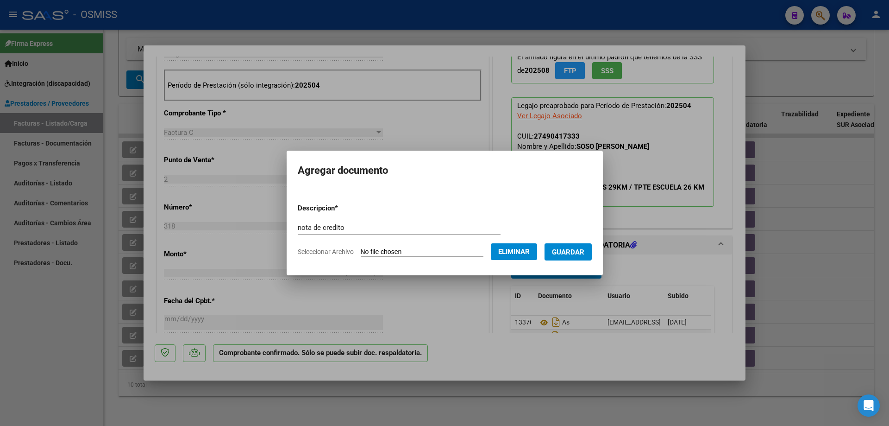
click at [573, 254] on span "Guardar" at bounding box center [568, 252] width 32 height 8
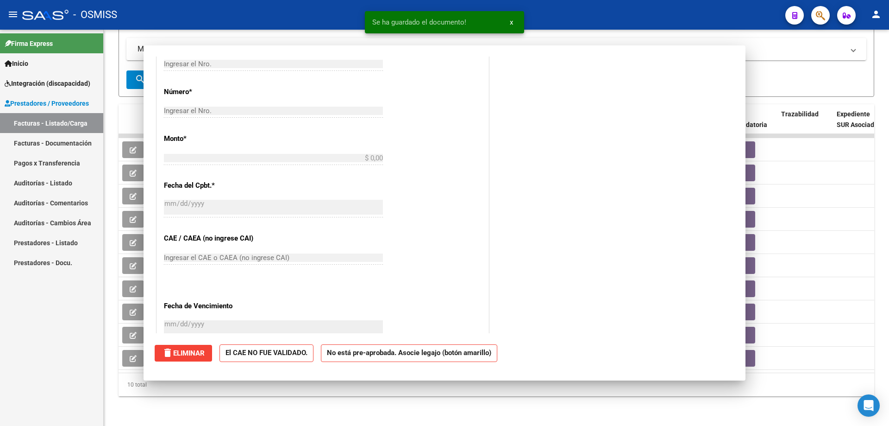
scroll to position [0, 0]
